Goal: Transaction & Acquisition: Purchase product/service

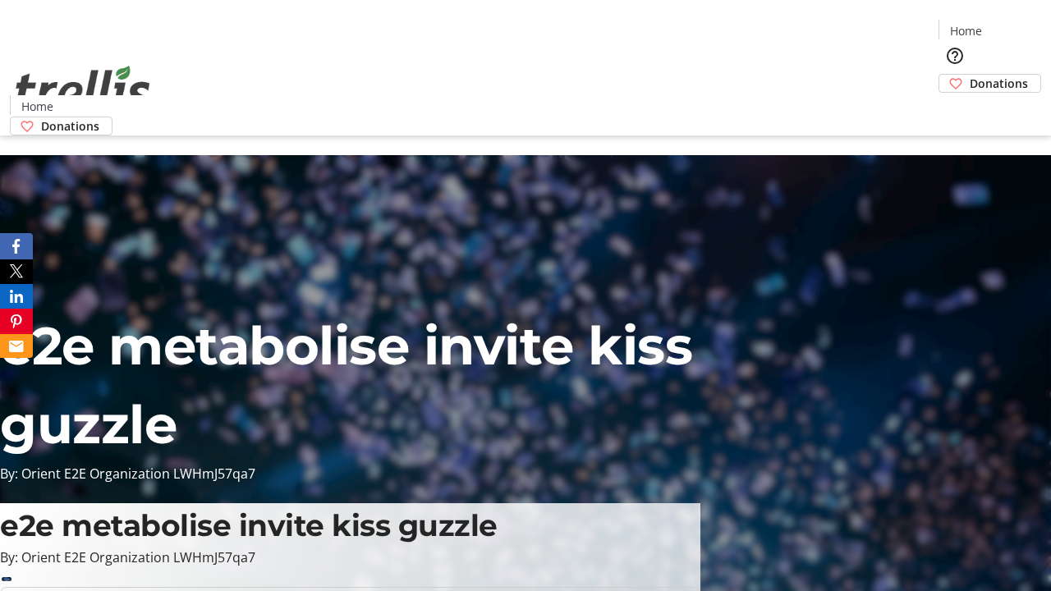
click at [969, 75] on span "Donations" at bounding box center [998, 83] width 58 height 17
